Goal: Information Seeking & Learning: Check status

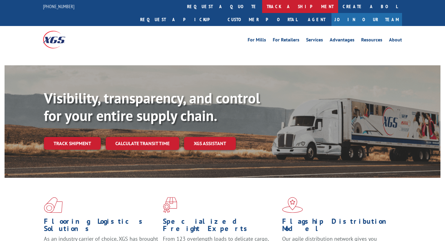
click at [262, 6] on link "track a shipment" at bounding box center [300, 6] width 76 height 13
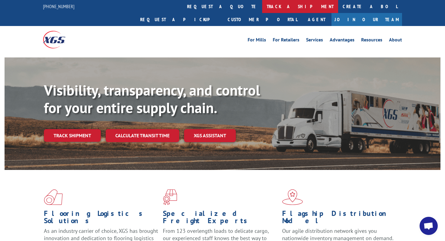
click at [262, 1] on link "track a shipment" at bounding box center [300, 6] width 76 height 13
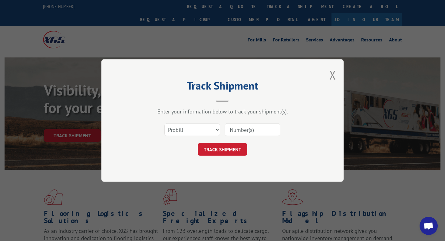
click at [238, 130] on input at bounding box center [253, 129] width 56 height 13
paste input "17590247"
type input "17590247"
click button "TRACK SHIPMENT" at bounding box center [223, 149] width 50 height 13
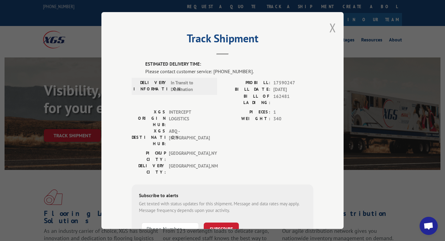
click at [332, 30] on button "Close modal" at bounding box center [332, 28] width 7 height 16
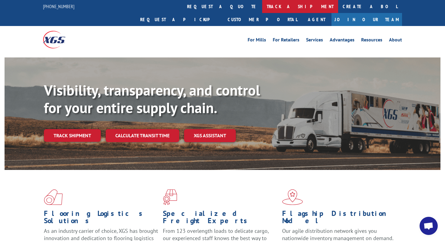
click at [262, 10] on link "track a shipment" at bounding box center [300, 6] width 76 height 13
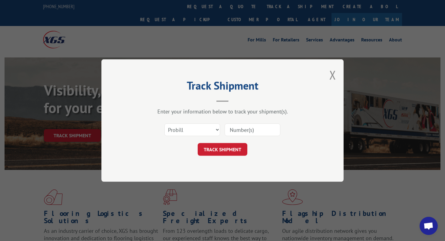
click at [244, 135] on input at bounding box center [253, 129] width 56 height 13
paste input "17590247"
type input "17590247"
click button "TRACK SHIPMENT" at bounding box center [223, 149] width 50 height 13
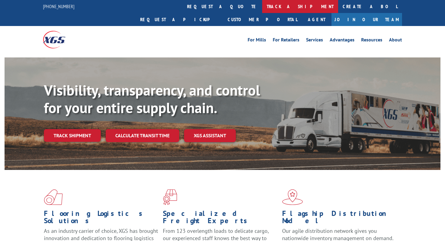
click at [262, 8] on link "track a shipment" at bounding box center [300, 6] width 76 height 13
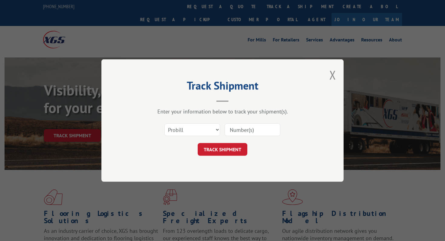
click at [236, 124] on input at bounding box center [253, 129] width 56 height 13
paste input "11967211"
type input "11967211"
click button "TRACK SHIPMENT" at bounding box center [223, 149] width 50 height 13
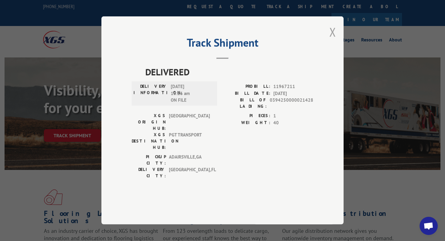
click at [334, 40] on button "Close modal" at bounding box center [332, 32] width 7 height 16
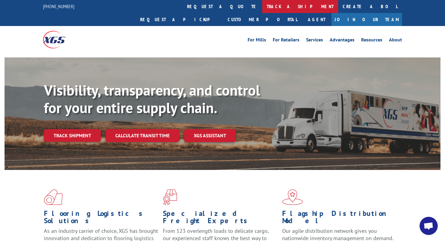
click at [262, 10] on link "track a shipment" at bounding box center [300, 6] width 76 height 13
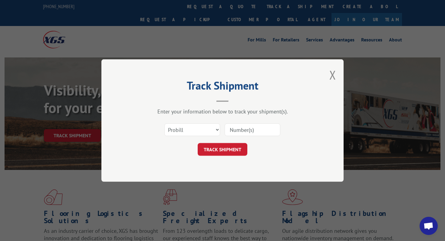
click at [237, 130] on input at bounding box center [253, 129] width 56 height 13
paste input "815141"
type input "815141"
click at [201, 123] on select "Select category... Probill BOL PO" at bounding box center [192, 129] width 56 height 13
select select "bol"
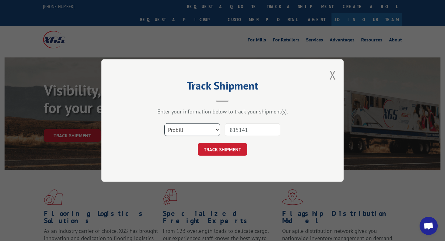
click at [164, 123] on select "Select category... Probill BOL PO" at bounding box center [192, 129] width 56 height 13
click at [225, 152] on button "TRACK SHIPMENT" at bounding box center [223, 149] width 50 height 13
